Goal: Information Seeking & Learning: Learn about a topic

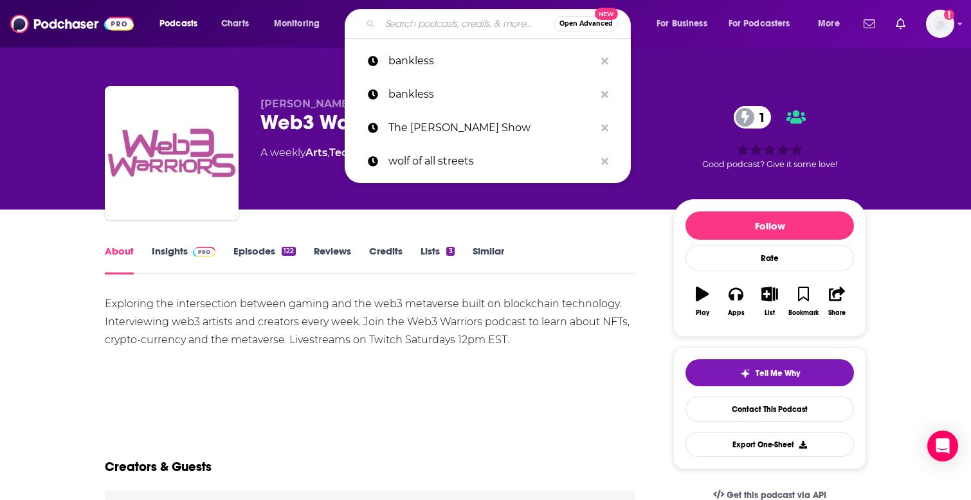
click at [488, 22] on input "Search podcasts, credits, & more..." at bounding box center [467, 24] width 174 height 21
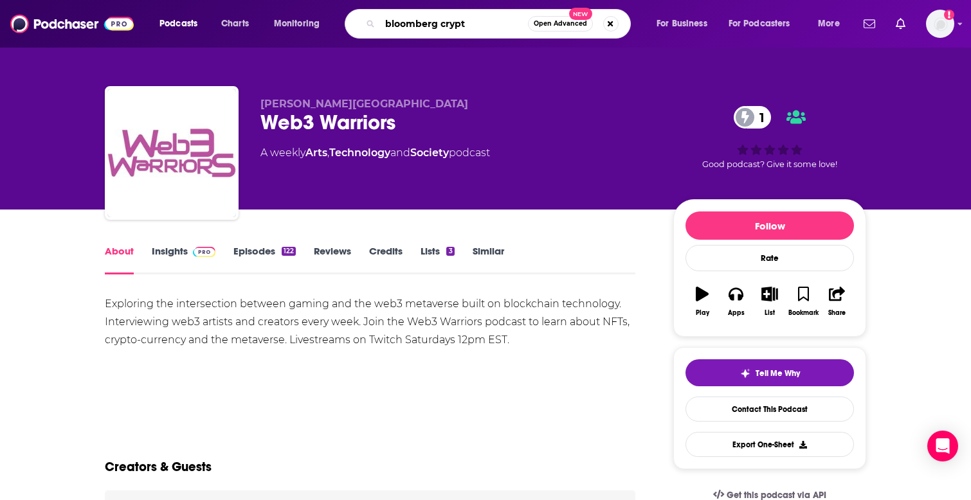
type input "bloomberg crypto"
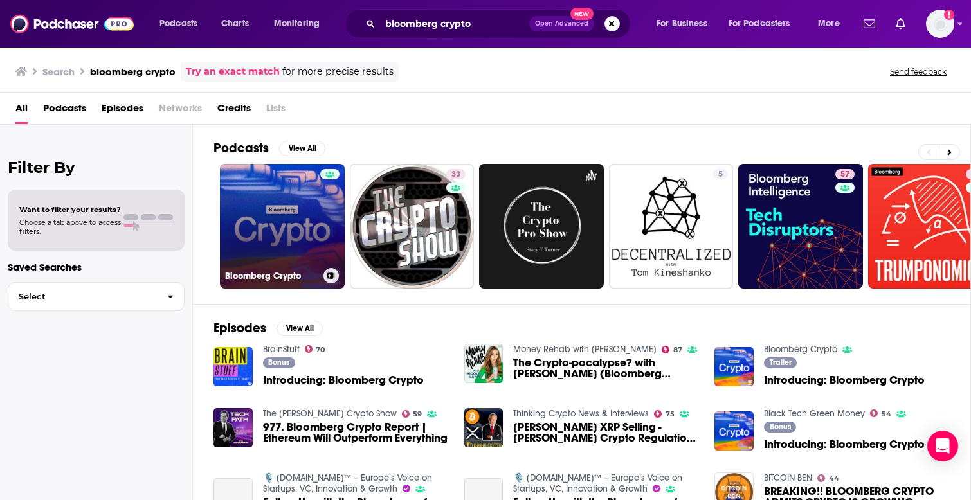
click at [282, 217] on link "Bloomberg Crypto" at bounding box center [282, 226] width 125 height 125
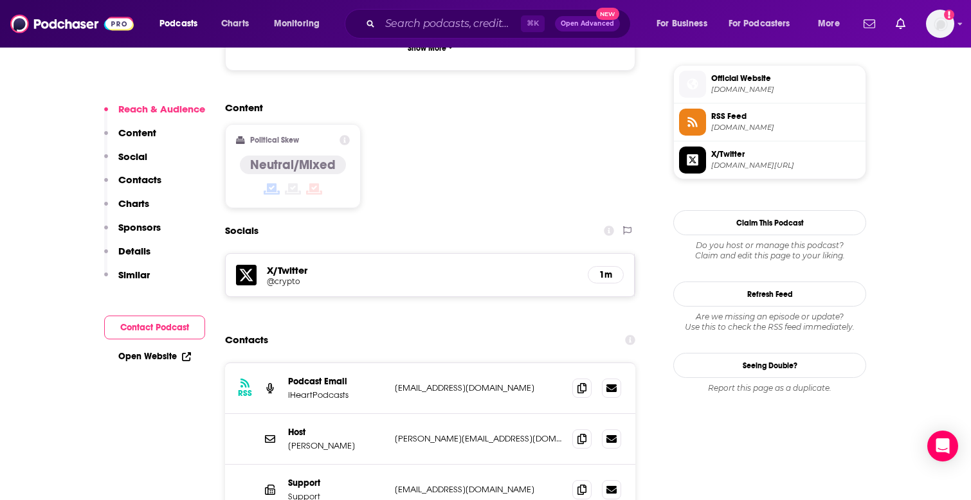
scroll to position [1085, 0]
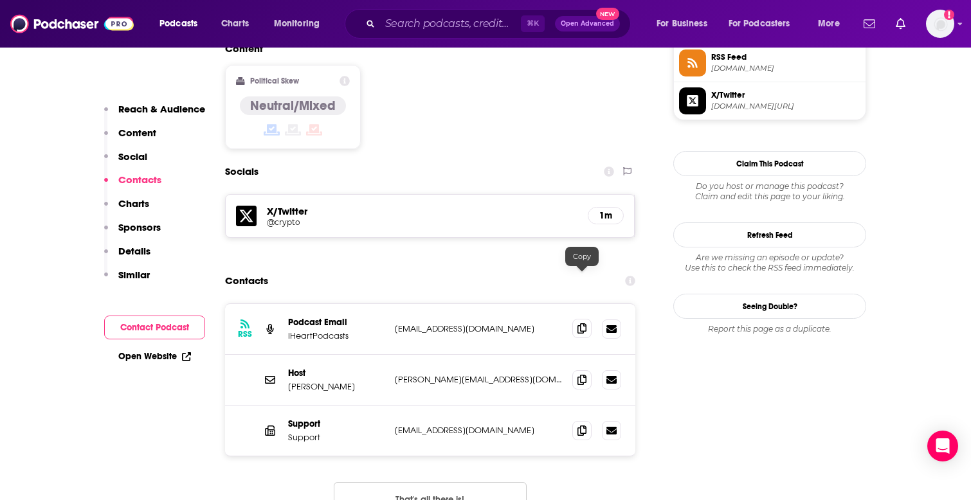
click at [579, 323] on icon at bounding box center [581, 328] width 9 height 10
click at [418, 19] on input "Search podcasts, credits, & more..." at bounding box center [450, 24] width 141 height 21
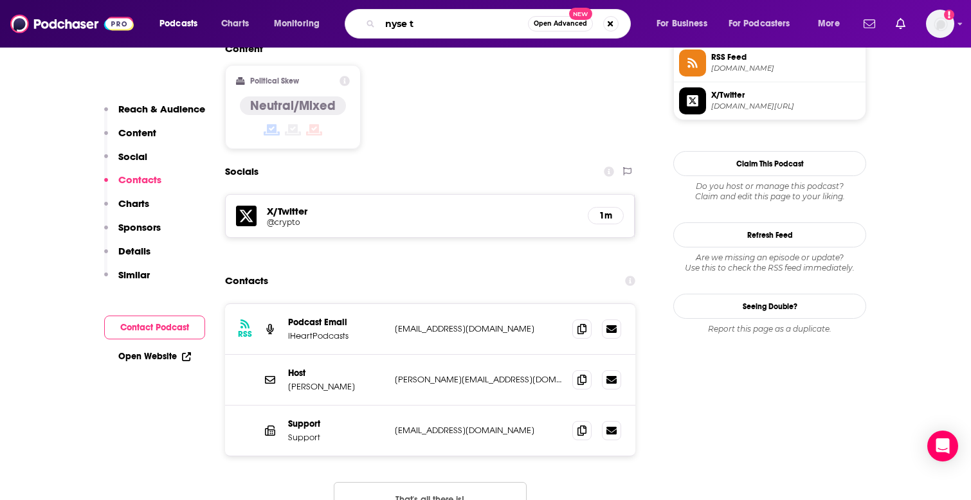
type input "nyse tv"
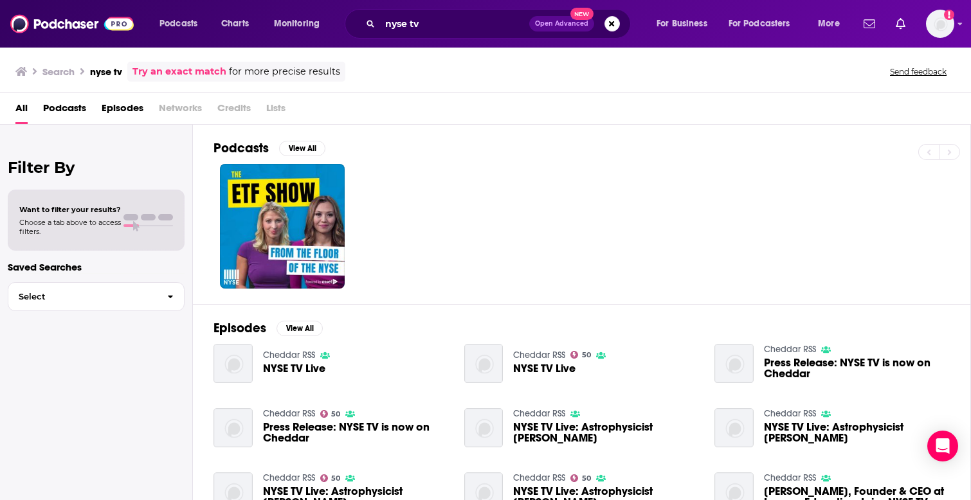
click at [286, 367] on span "NYSE TV Live" at bounding box center [294, 368] width 62 height 11
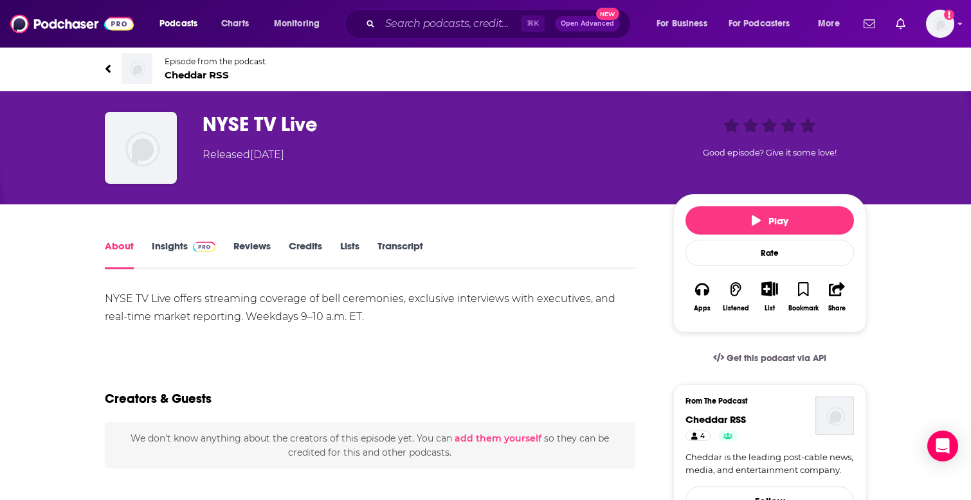
click at [179, 249] on link "Insights" at bounding box center [184, 255] width 64 height 30
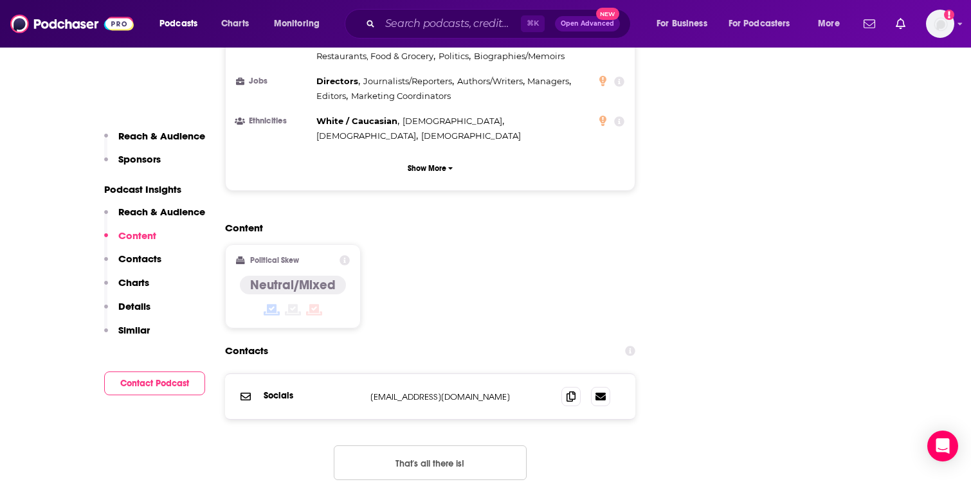
scroll to position [1213, 0]
click at [569, 390] on icon at bounding box center [570, 395] width 9 height 10
